Goal: Check status: Check status

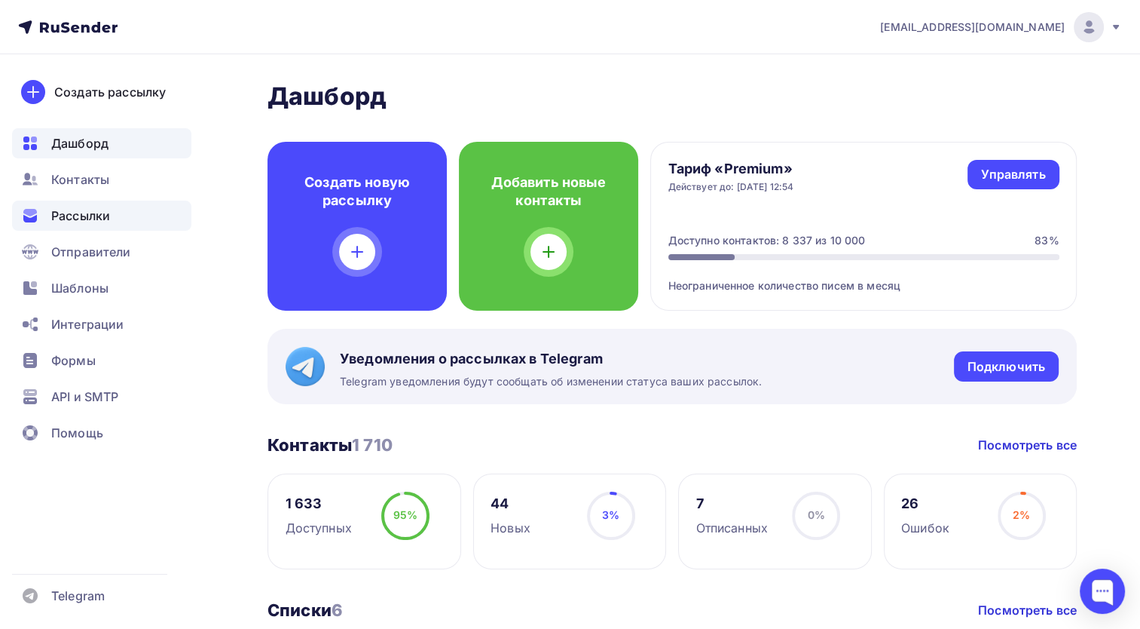
drag, startPoint x: 0, startPoint y: 0, endPoint x: 124, endPoint y: 217, distance: 250.1
click at [124, 217] on div "Рассылки" at bounding box center [101, 215] width 179 height 30
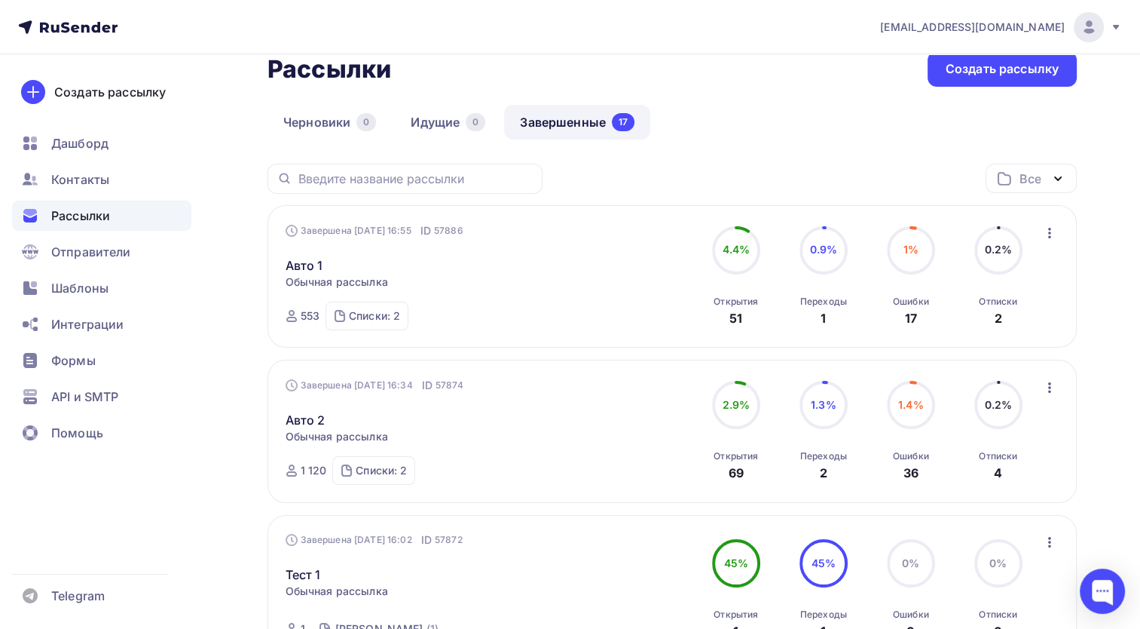
scroll to position [75, 0]
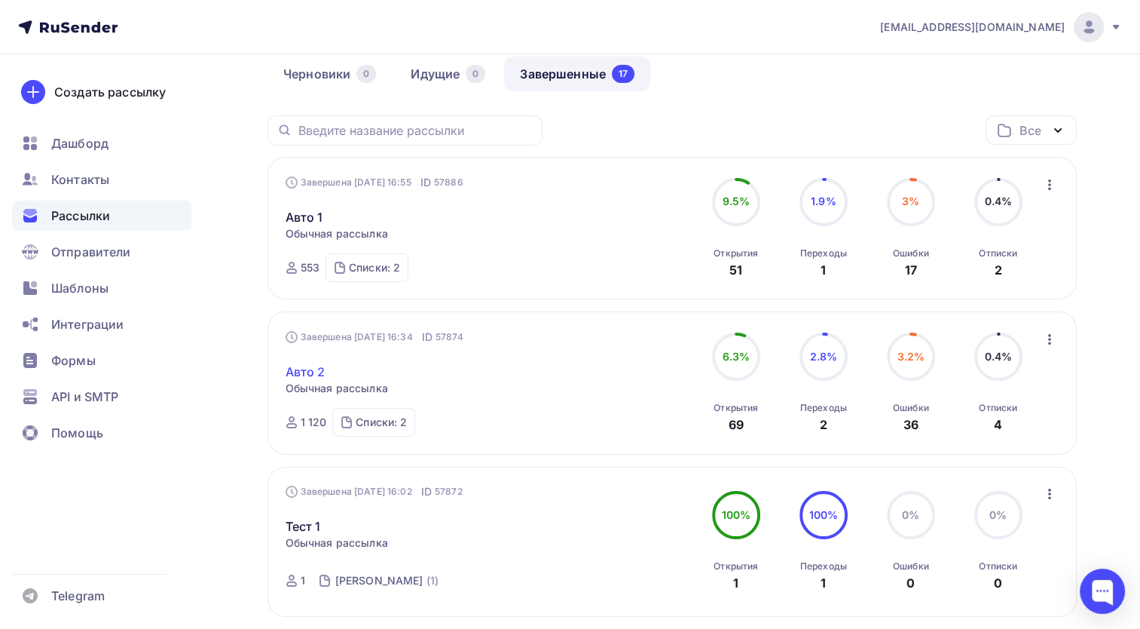
click at [320, 378] on link "Авто 2" at bounding box center [306, 371] width 40 height 18
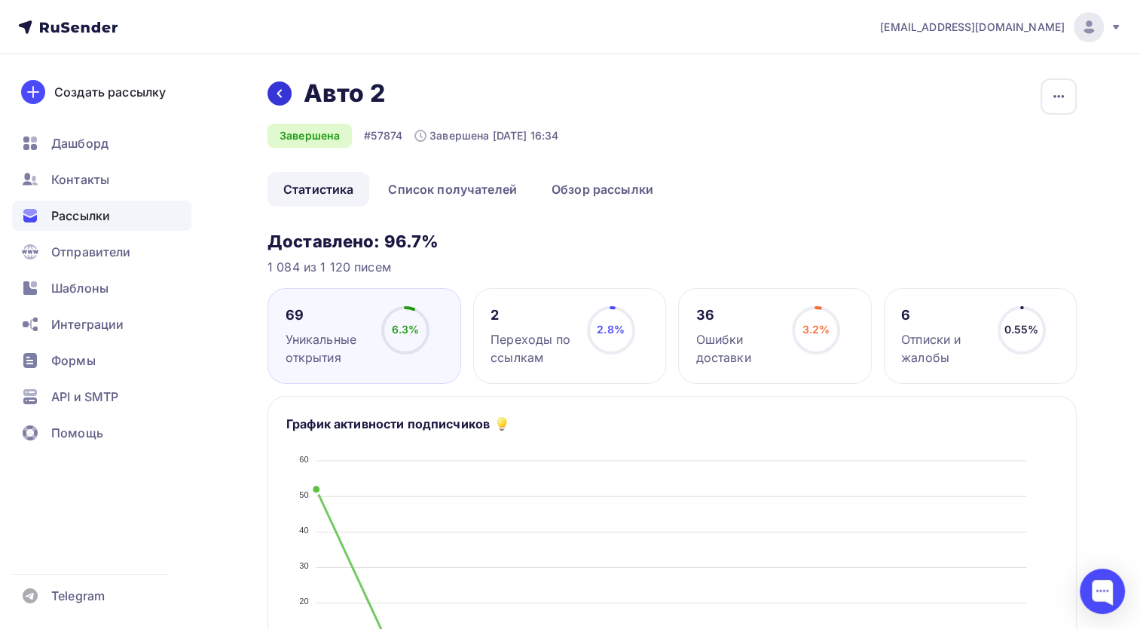
click at [280, 92] on icon at bounding box center [279, 94] width 5 height 8
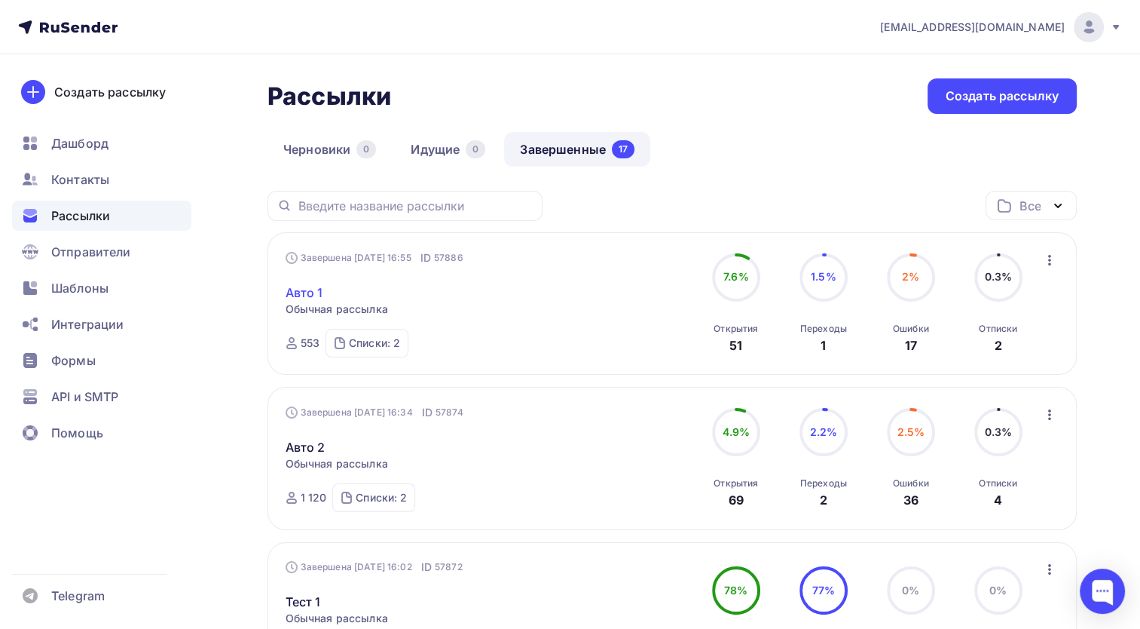
click at [320, 294] on link "Авто 1" at bounding box center [305, 292] width 38 height 18
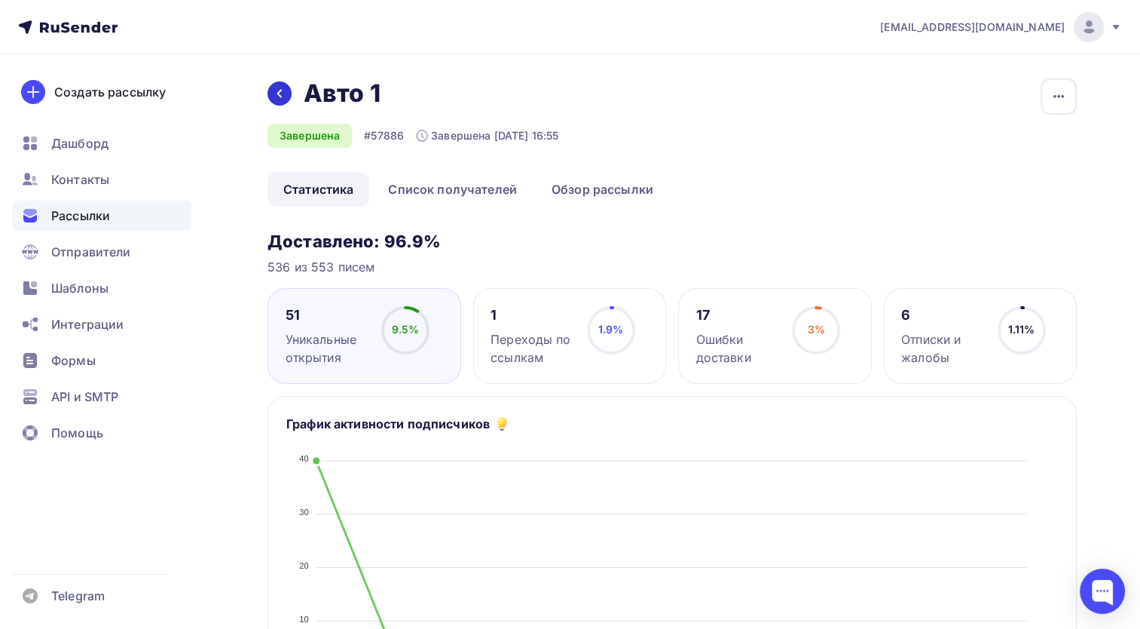
click at [288, 97] on div at bounding box center [280, 93] width 24 height 24
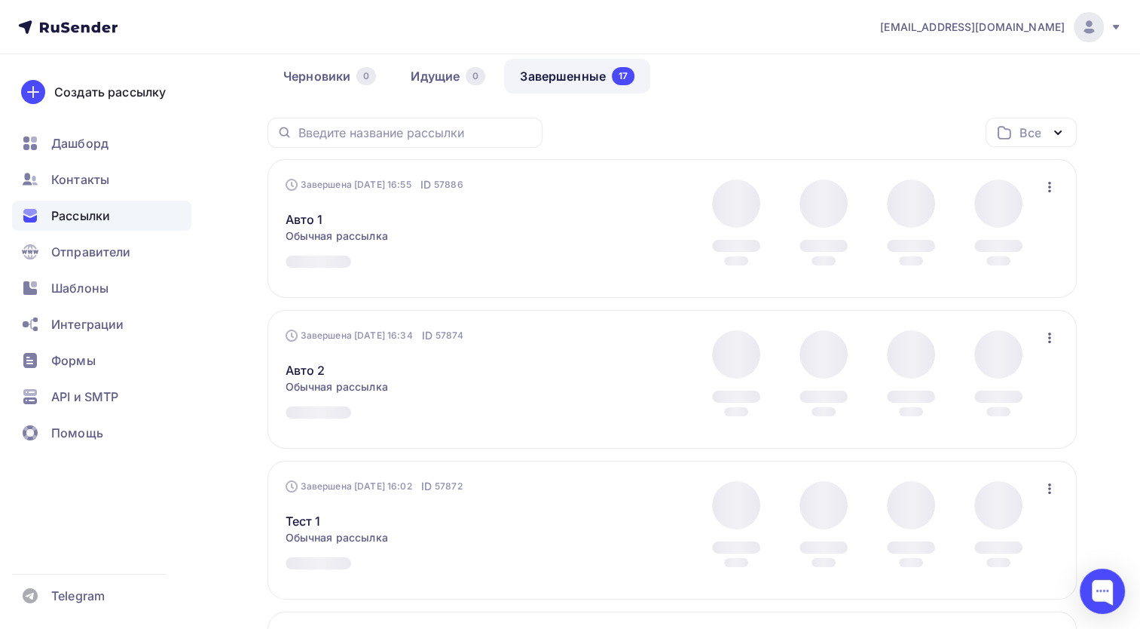
scroll to position [226, 0]
